Goal: Transaction & Acquisition: Purchase product/service

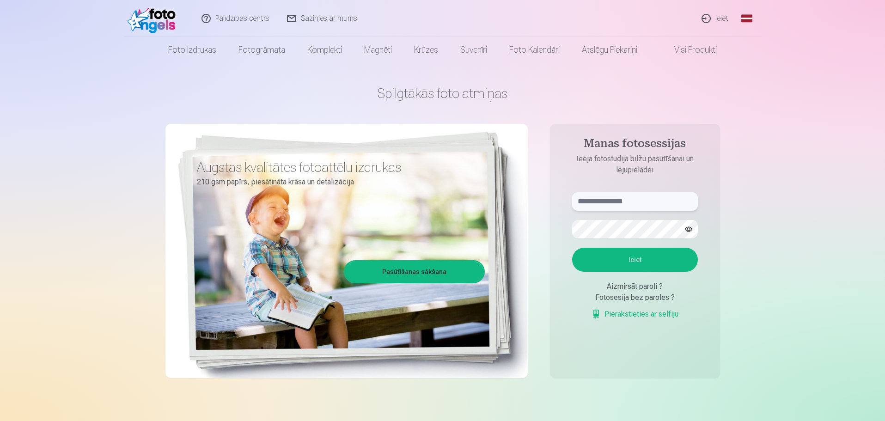
click at [670, 209] on input "text" at bounding box center [635, 201] width 126 height 18
type input "**********"
click at [607, 252] on button "Ieiet" at bounding box center [635, 260] width 126 height 24
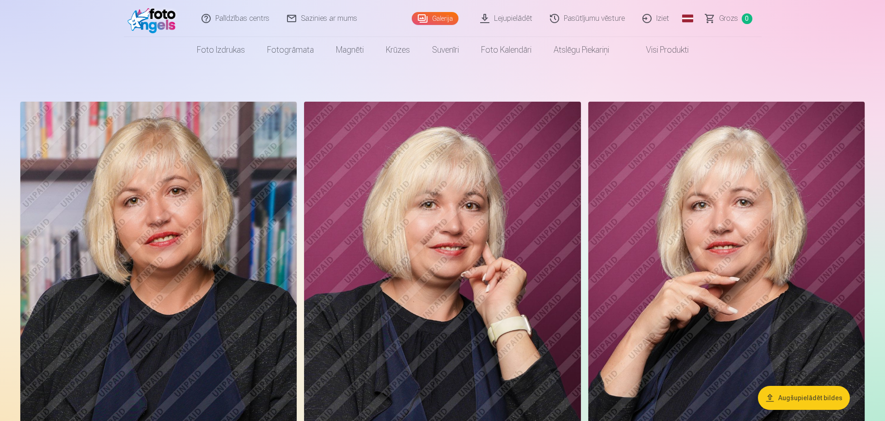
click at [791, 400] on button "Augšupielādēt bildes" at bounding box center [804, 398] width 92 height 24
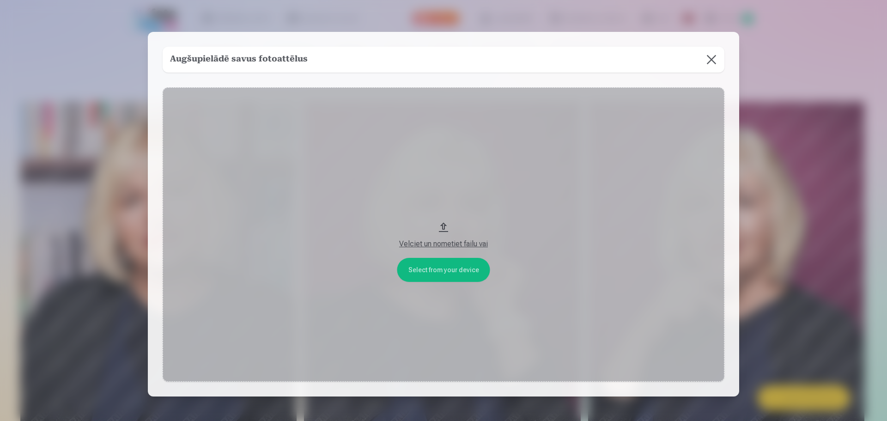
click at [431, 245] on div "Velciet un nometiet failu vai" at bounding box center [443, 243] width 543 height 11
click at [445, 223] on button "Velciet un nometiet failu vai" at bounding box center [444, 234] width 562 height 295
click at [708, 59] on button at bounding box center [712, 60] width 26 height 26
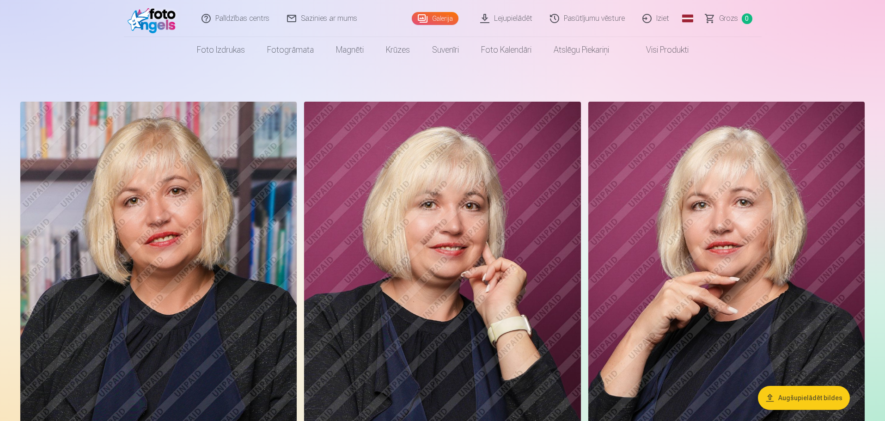
click at [700, 281] on img at bounding box center [726, 309] width 276 height 415
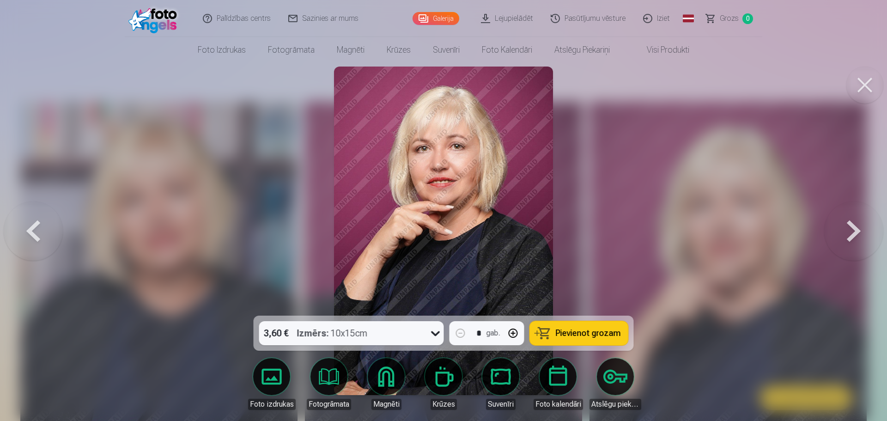
click at [567, 334] on span "Pievienot grozam" at bounding box center [588, 333] width 65 height 8
click at [860, 221] on button at bounding box center [853, 230] width 59 height 151
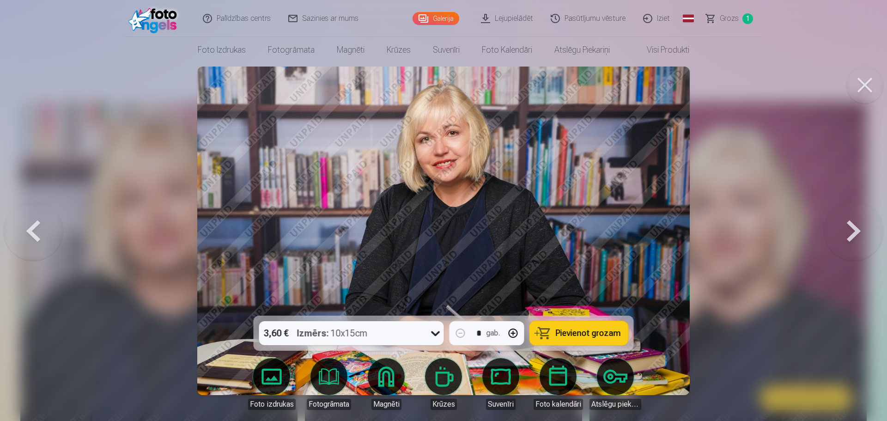
click at [858, 225] on button at bounding box center [853, 230] width 59 height 151
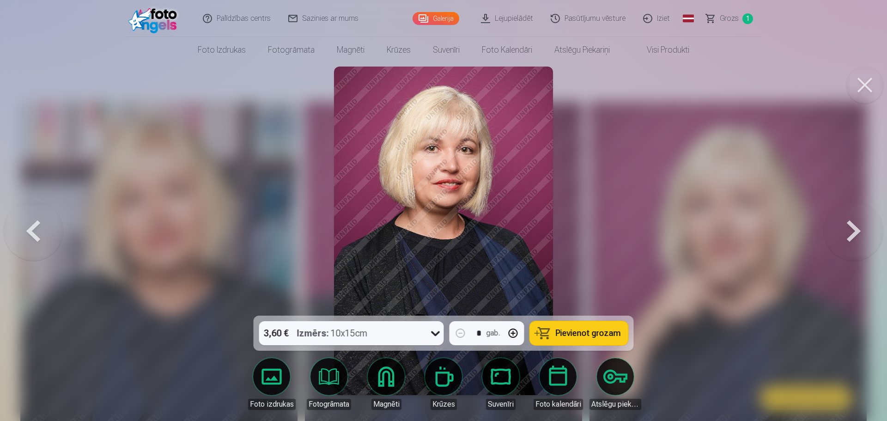
click at [855, 225] on button at bounding box center [853, 230] width 59 height 151
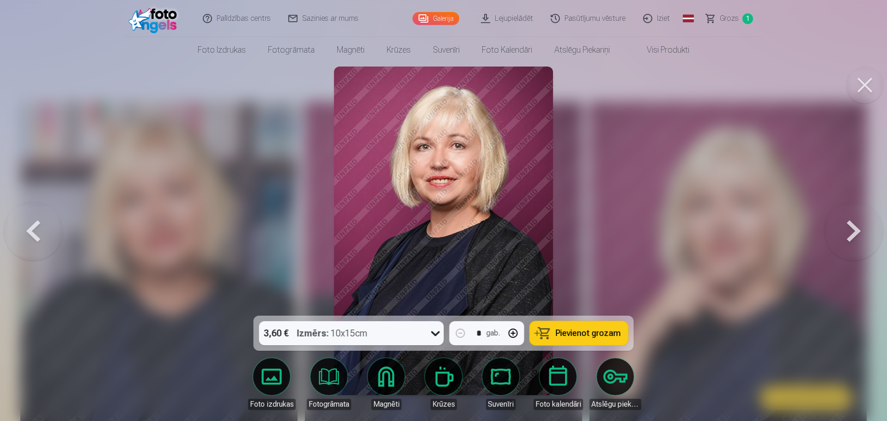
click at [855, 225] on button at bounding box center [853, 230] width 59 height 151
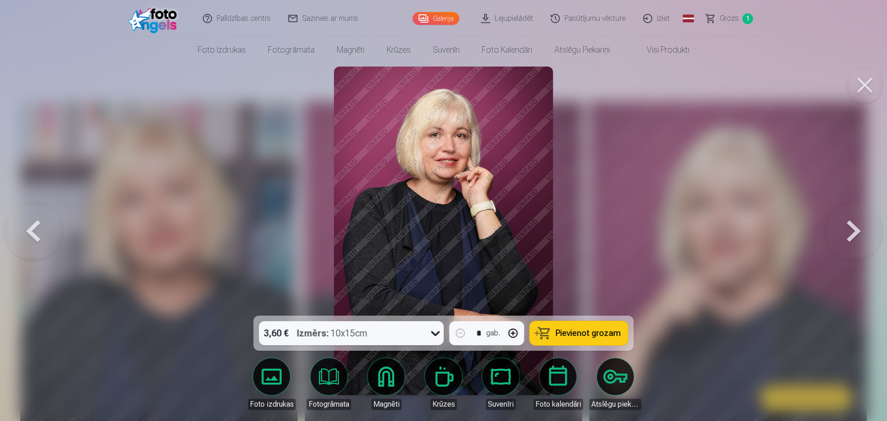
click at [855, 225] on button at bounding box center [853, 230] width 59 height 151
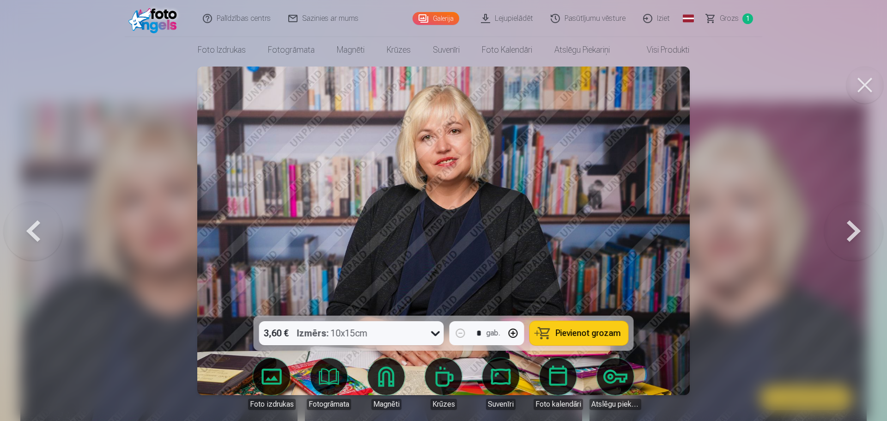
click at [854, 225] on button at bounding box center [853, 230] width 59 height 151
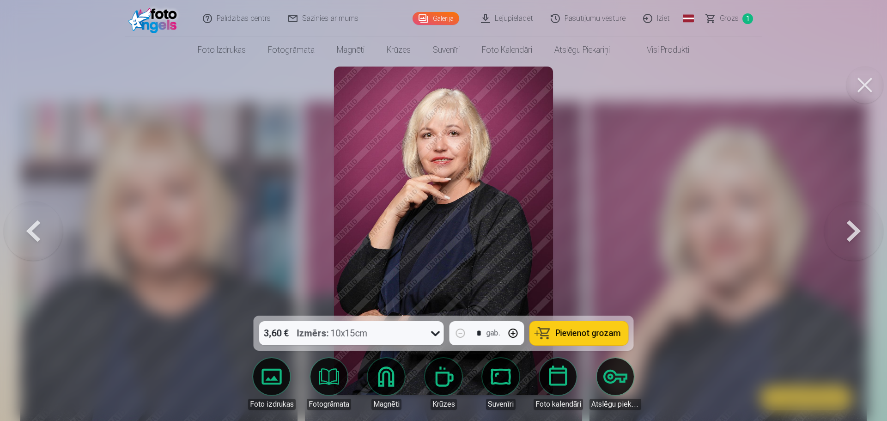
click at [854, 225] on button at bounding box center [853, 230] width 59 height 151
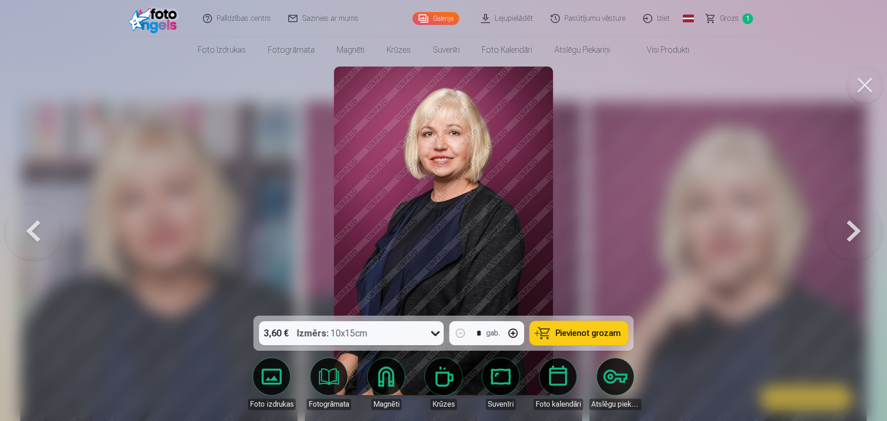
click at [854, 225] on button at bounding box center [853, 230] width 59 height 151
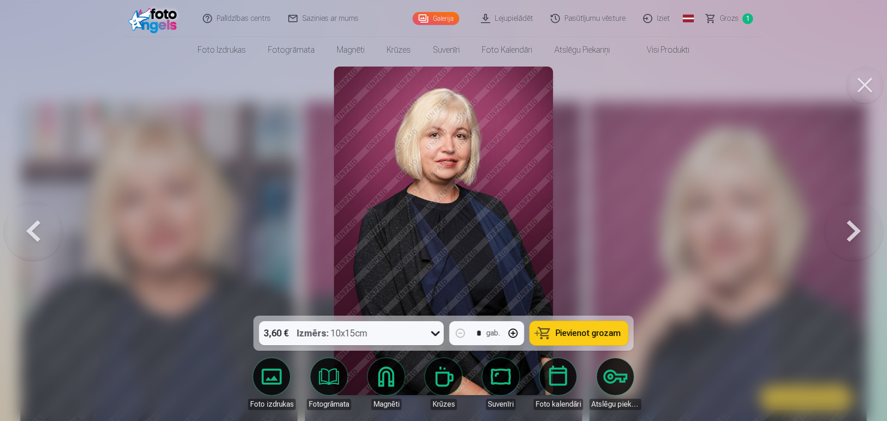
click at [854, 225] on button at bounding box center [853, 230] width 59 height 151
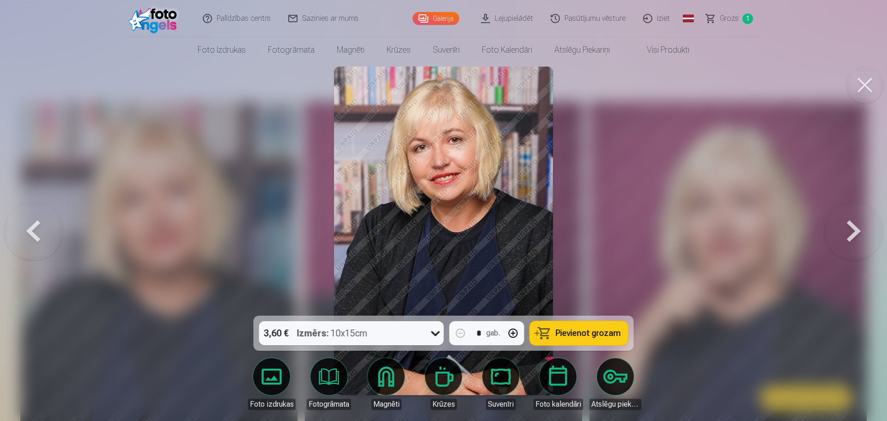
click at [579, 327] on button "Pievienot grozam" at bounding box center [579, 333] width 98 height 24
click at [866, 226] on button at bounding box center [853, 230] width 59 height 151
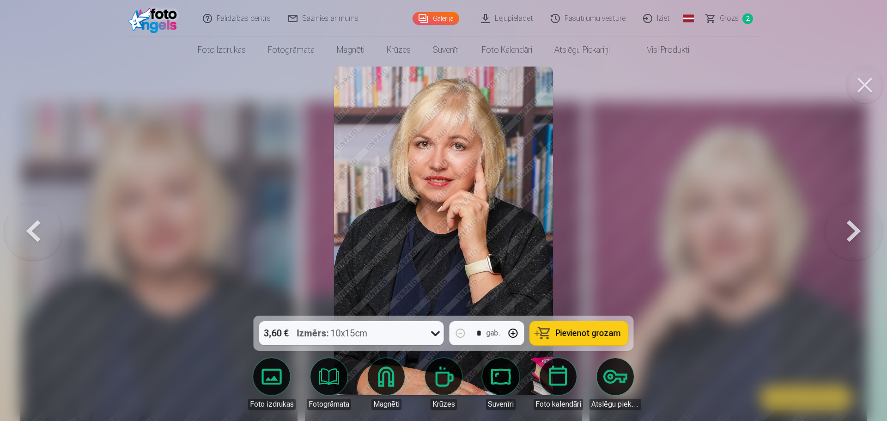
click at [569, 330] on span "Pievienot grozam" at bounding box center [588, 333] width 65 height 8
click at [858, 226] on button at bounding box center [853, 230] width 59 height 151
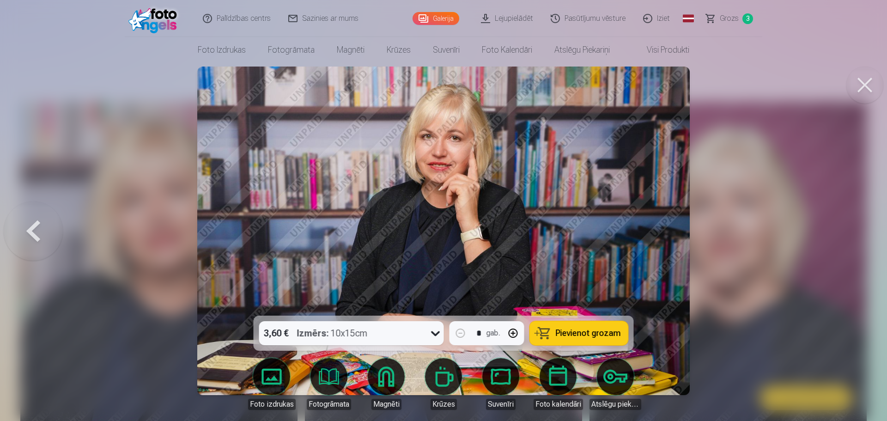
click at [580, 330] on span "Pievienot grozam" at bounding box center [588, 333] width 65 height 8
click at [727, 191] on div at bounding box center [443, 210] width 887 height 421
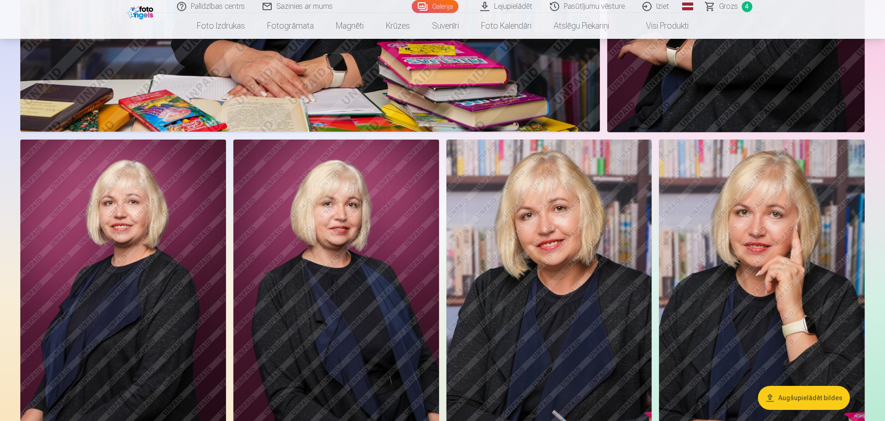
scroll to position [1802, 0]
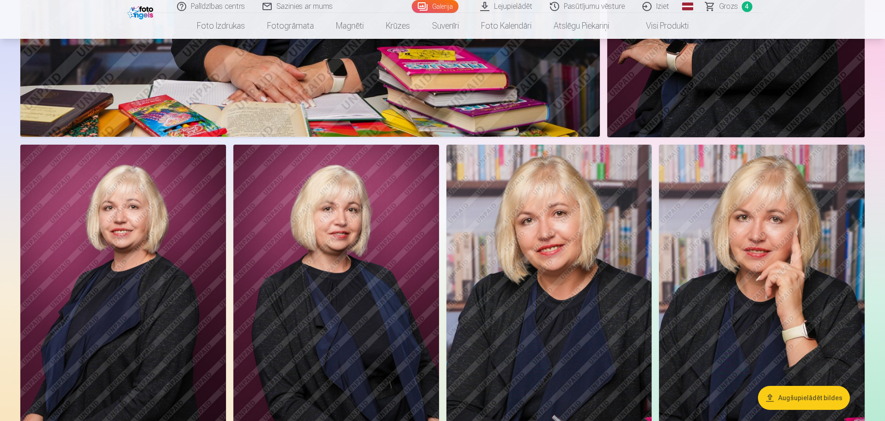
click at [730, 8] on span "Grozs" at bounding box center [728, 6] width 19 height 11
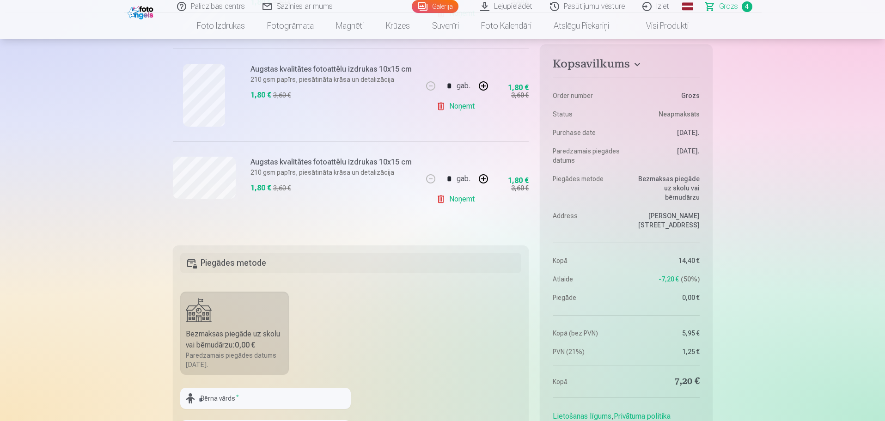
scroll to position [462, 0]
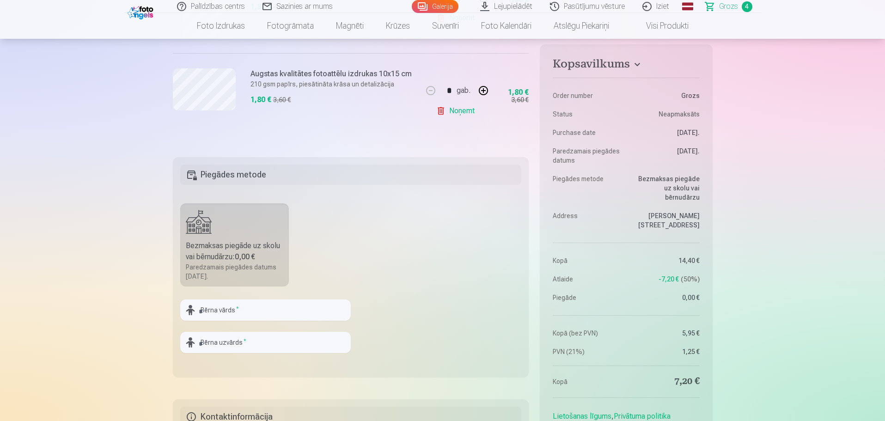
drag, startPoint x: 368, startPoint y: 198, endPoint x: 73, endPoint y: 180, distance: 295.0
